Goal: Information Seeking & Learning: Learn about a topic

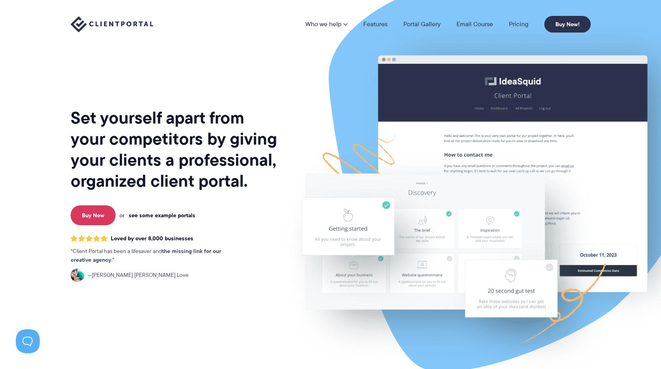
click at [155, 216] on link "see some example portals" at bounding box center [162, 215] width 67 height 7
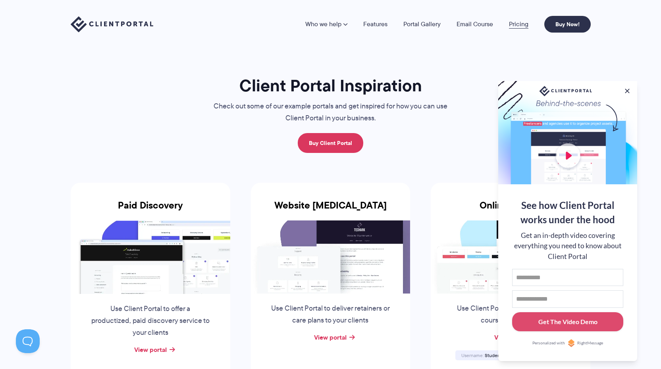
click at [521, 24] on link "Pricing" at bounding box center [518, 24] width 19 height 6
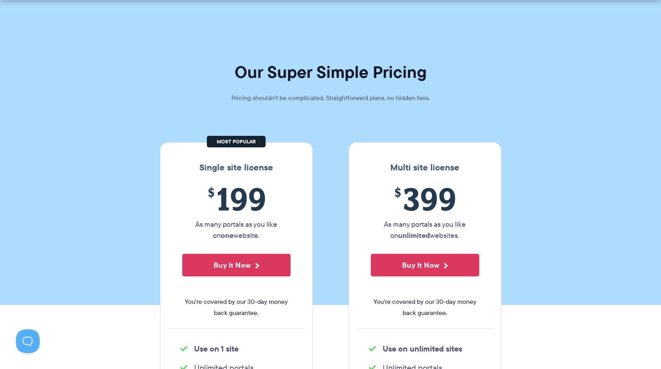
scroll to position [112, 0]
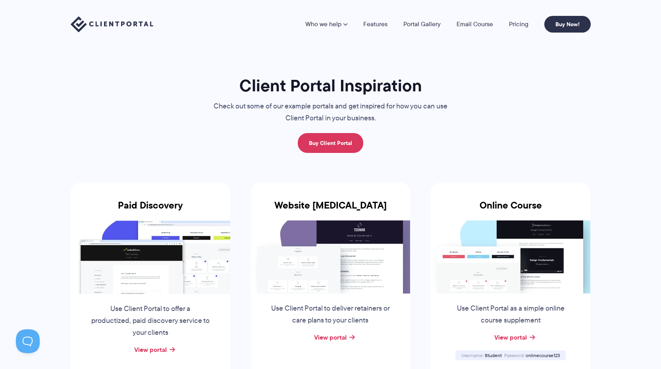
click at [350, 263] on img at bounding box center [331, 256] width 160 height 73
click at [343, 264] on img at bounding box center [331, 256] width 160 height 73
